Goal: Navigation & Orientation: Go to known website

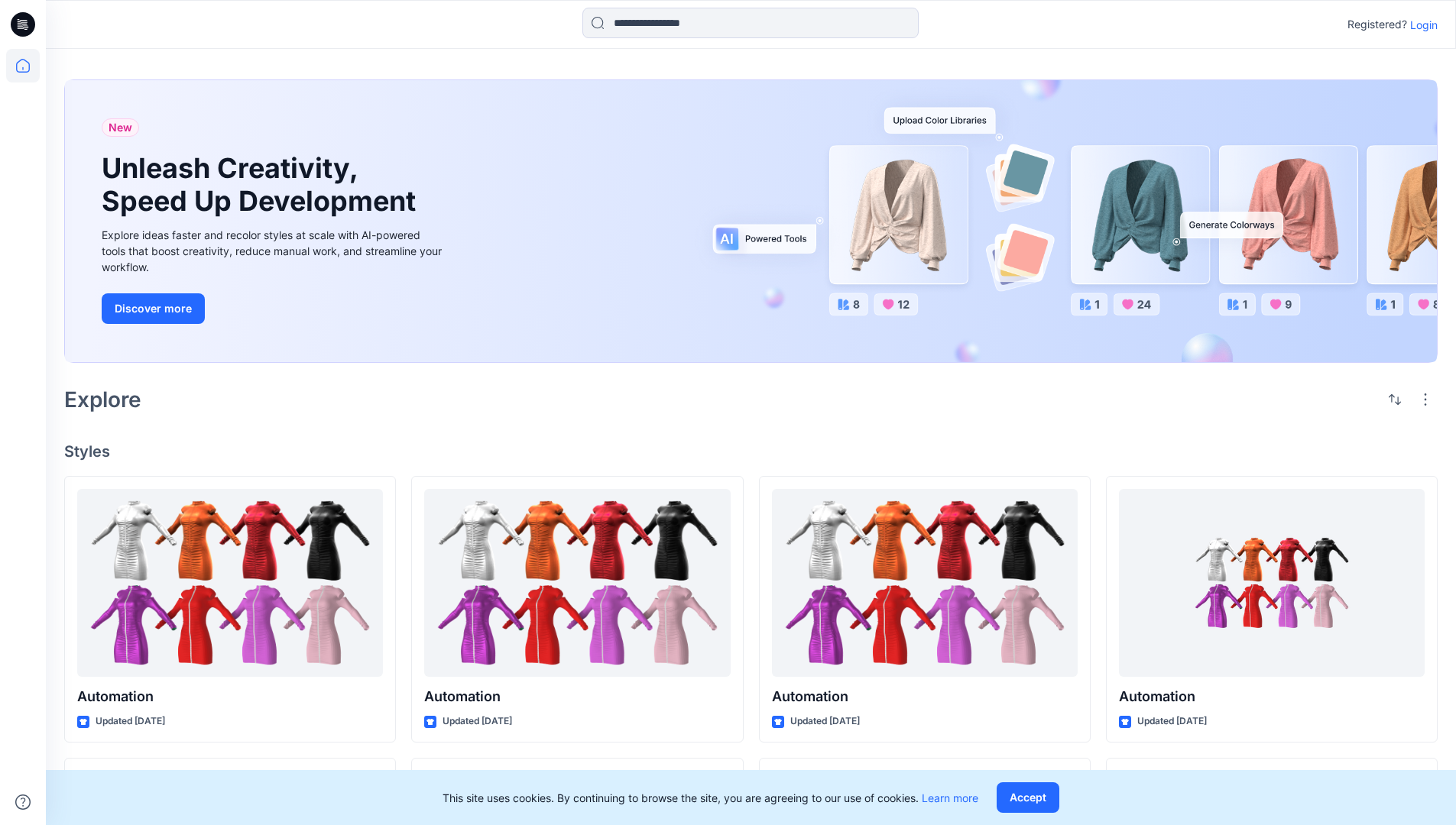
click at [1420, 24] on p "Login" at bounding box center [1424, 25] width 28 height 16
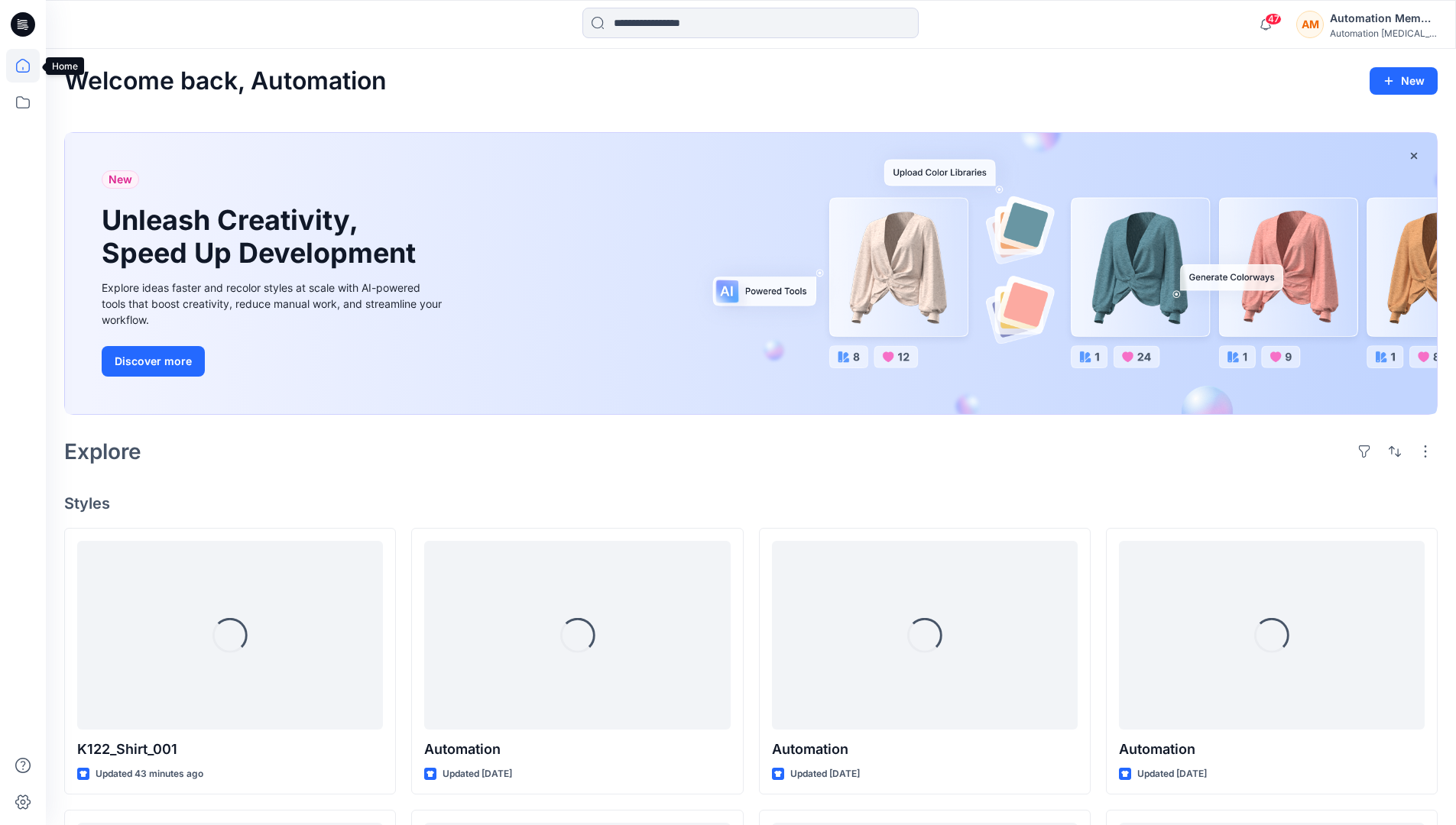
click at [27, 66] on icon at bounding box center [23, 65] width 33 height 33
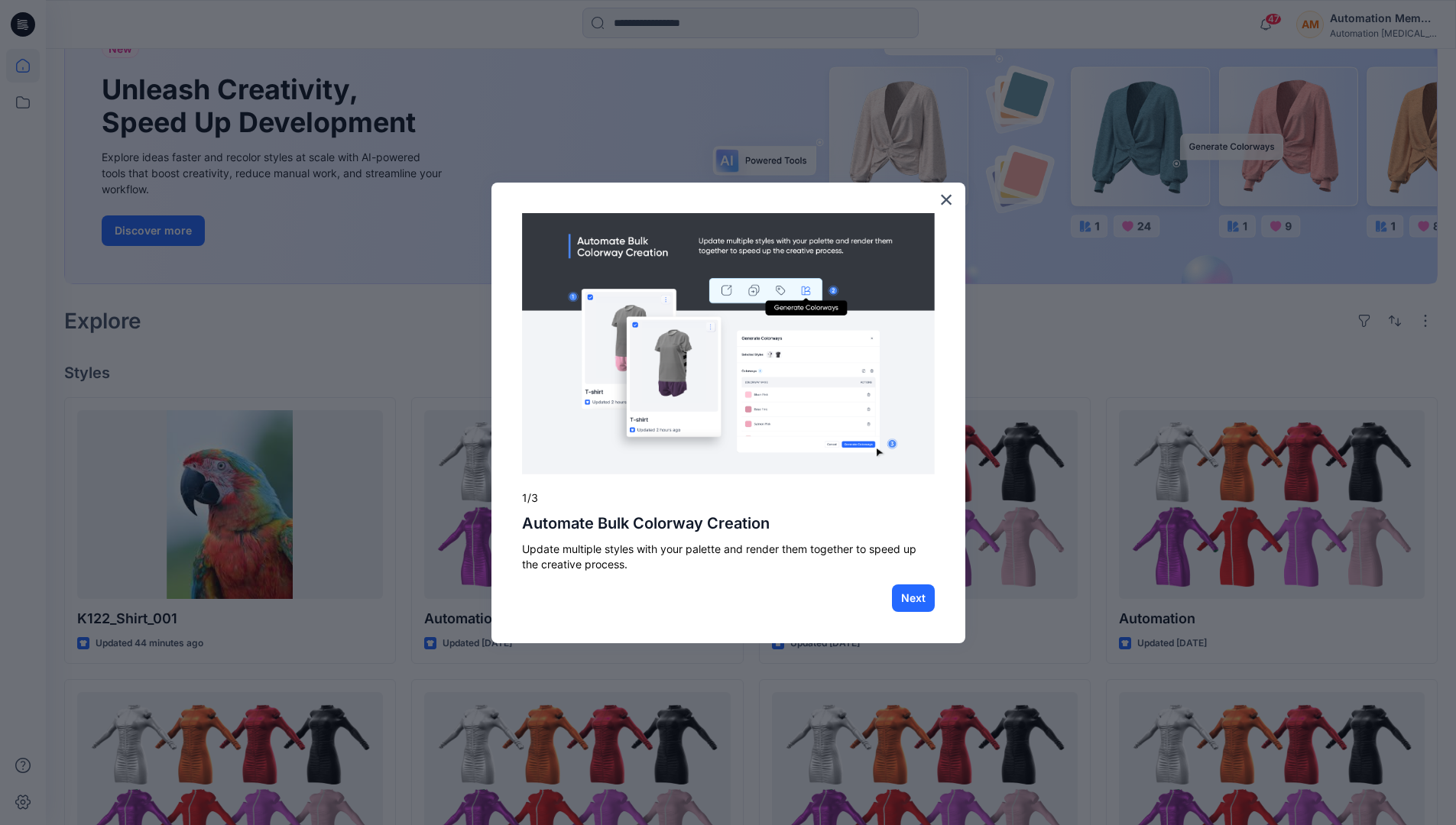
scroll to position [39, 0]
